Goal: Information Seeking & Learning: Learn about a topic

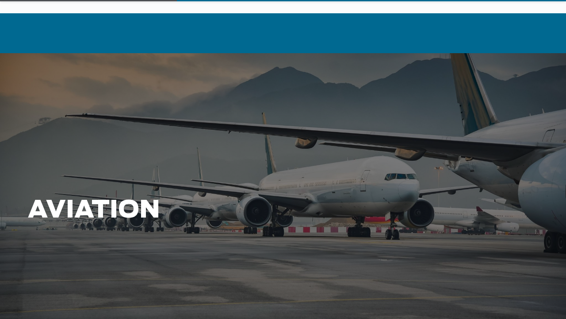
scroll to position [44, 0]
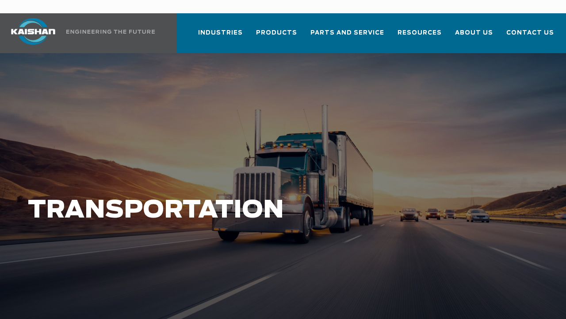
scroll to position [44, 0]
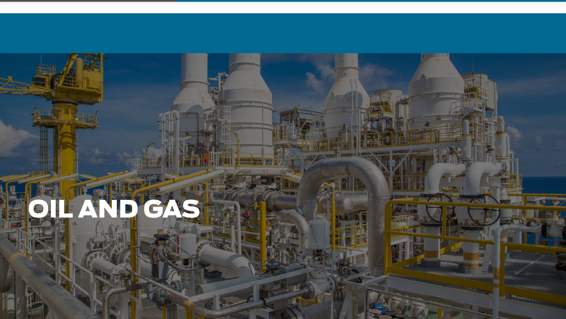
scroll to position [44, 0]
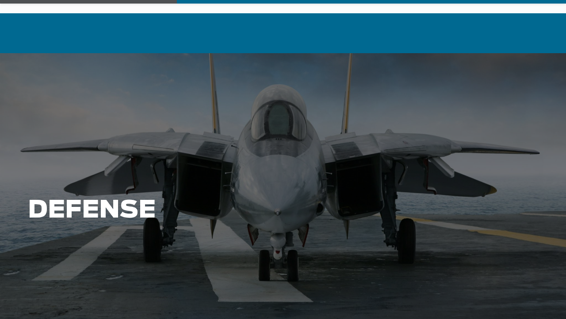
scroll to position [44, 0]
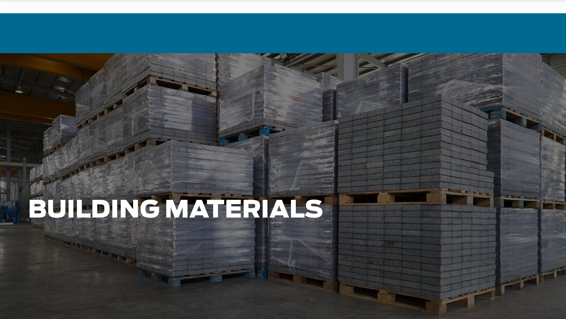
scroll to position [44, 0]
